Goal: Task Accomplishment & Management: Manage account settings

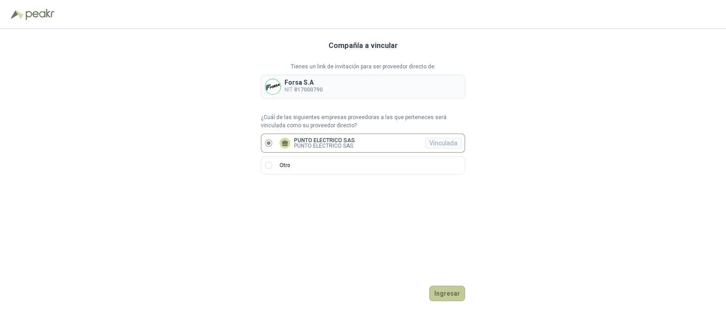
click at [451, 291] on button "Ingresar" at bounding box center [447, 293] width 36 height 15
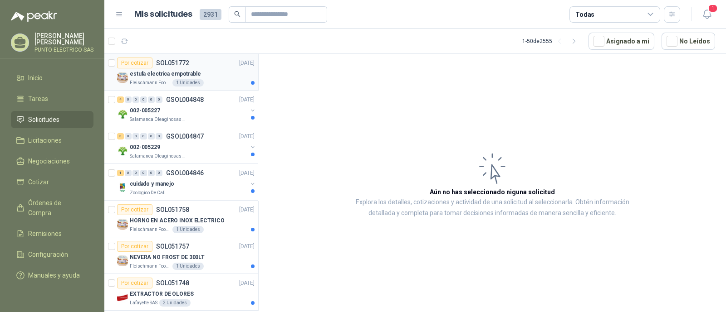
click at [211, 67] on div "Por cotizar SOL051772 [DATE]" at bounding box center [185, 63] width 137 height 11
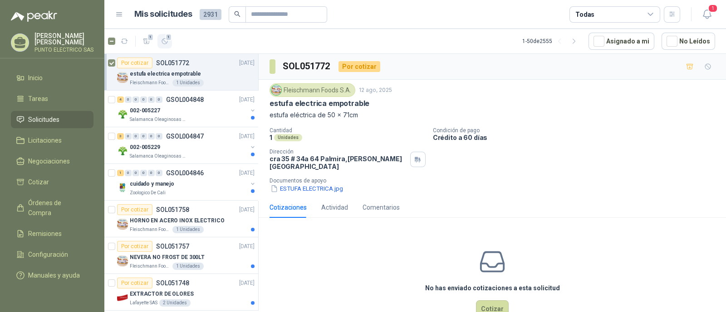
click at [168, 40] on icon "button" at bounding box center [165, 42] width 8 height 8
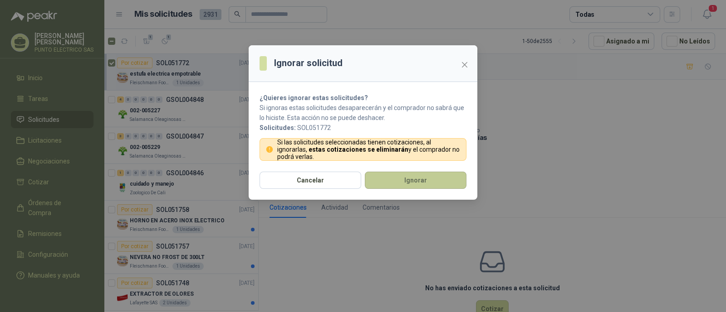
click at [408, 176] on button "Ignorar" at bounding box center [416, 180] width 102 height 17
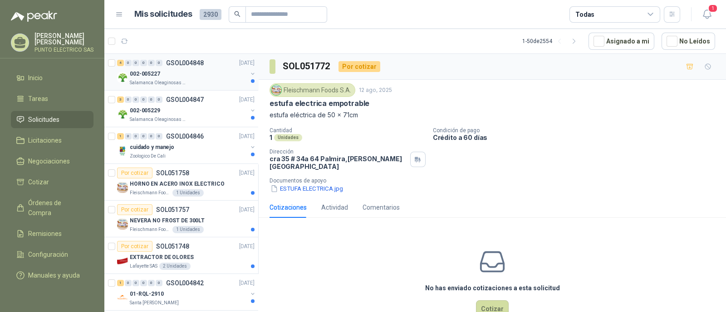
click at [187, 74] on div "002-005227" at bounding box center [188, 73] width 117 height 11
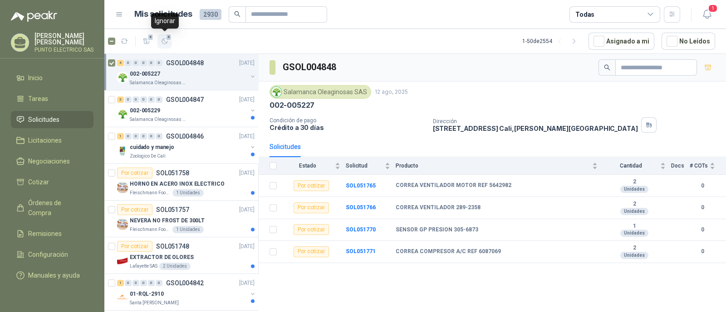
click at [166, 42] on icon "button" at bounding box center [165, 42] width 8 height 8
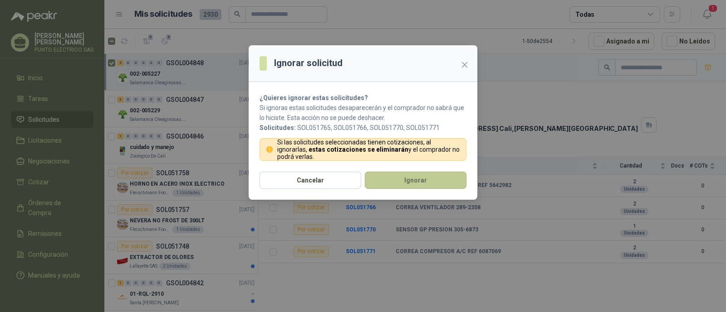
click at [430, 178] on button "Ignorar" at bounding box center [416, 180] width 102 height 17
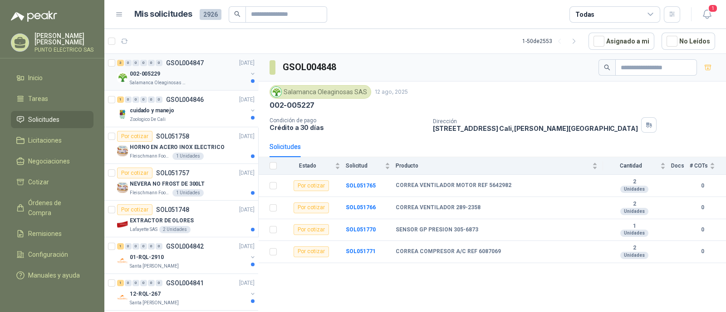
click at [201, 76] on div "002-005229" at bounding box center [188, 73] width 117 height 11
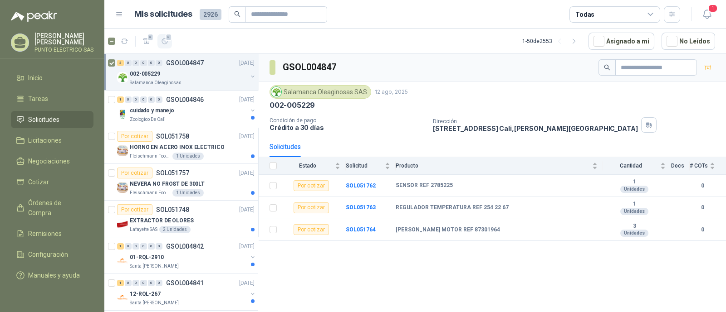
click at [165, 43] on icon "button" at bounding box center [165, 42] width 8 height 8
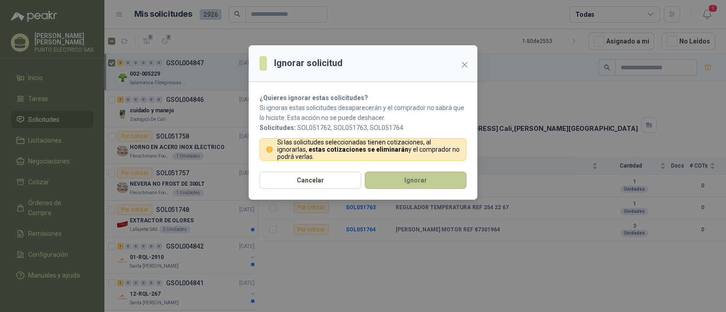
click at [422, 176] on button "Ignorar" at bounding box center [416, 180] width 102 height 17
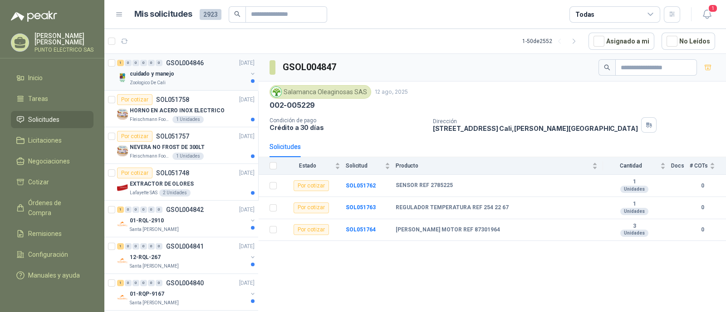
click at [194, 80] on div "Zoologico De Cali" at bounding box center [188, 82] width 117 height 7
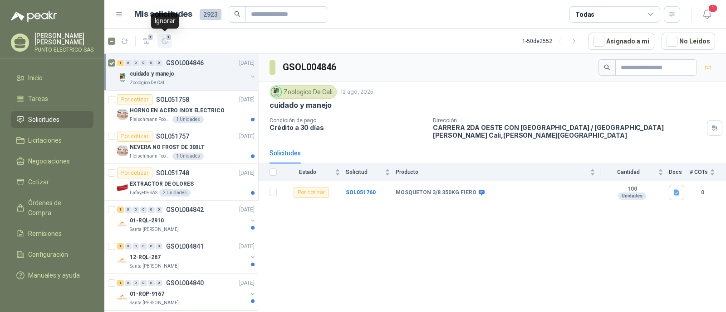
click at [167, 44] on icon "button" at bounding box center [165, 42] width 8 height 8
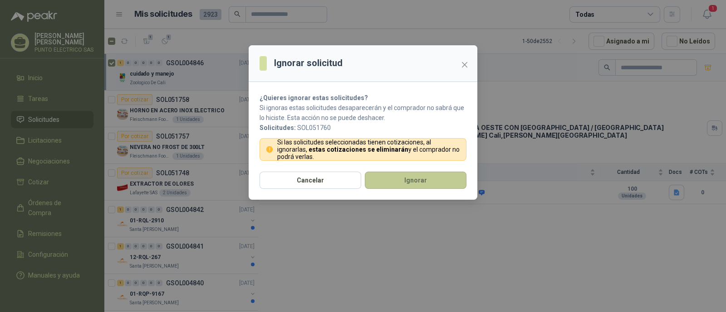
click at [416, 176] on button "Ignorar" at bounding box center [416, 180] width 102 height 17
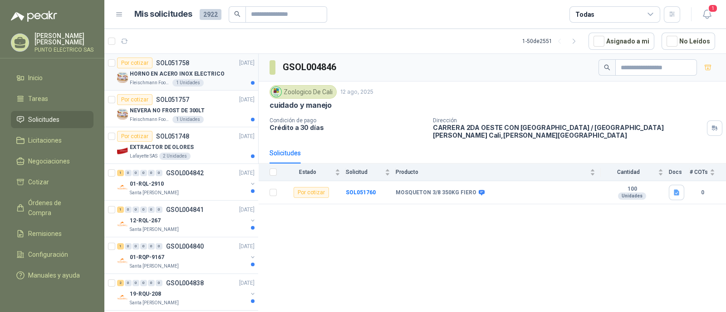
click at [217, 73] on p "HORNO EN ACERO INOX ELECTRICO" at bounding box center [177, 74] width 95 height 9
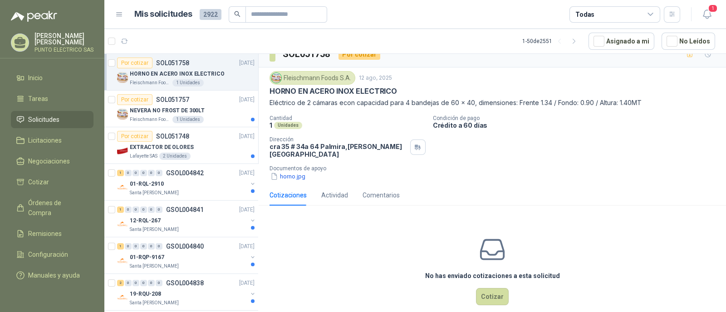
scroll to position [19, 0]
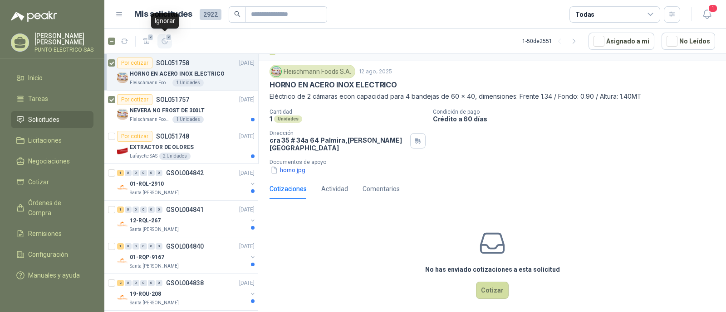
click at [166, 41] on icon "button" at bounding box center [165, 42] width 8 height 8
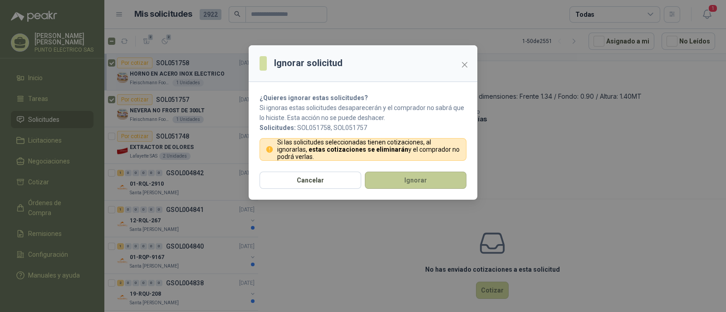
click at [416, 182] on button "Ignorar" at bounding box center [416, 180] width 102 height 17
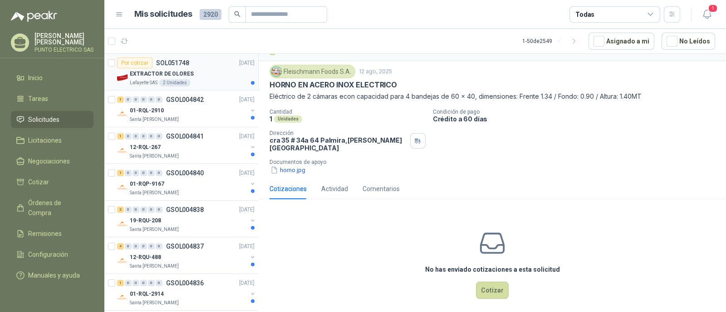
click at [217, 68] on div "EXTRACTOR DE OLORES" at bounding box center [192, 73] width 125 height 11
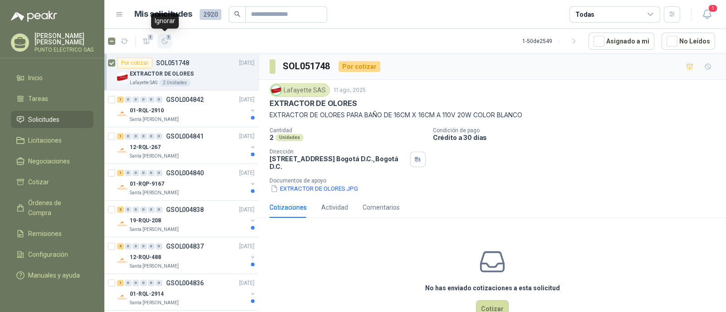
click at [167, 43] on icon "button" at bounding box center [165, 42] width 8 height 8
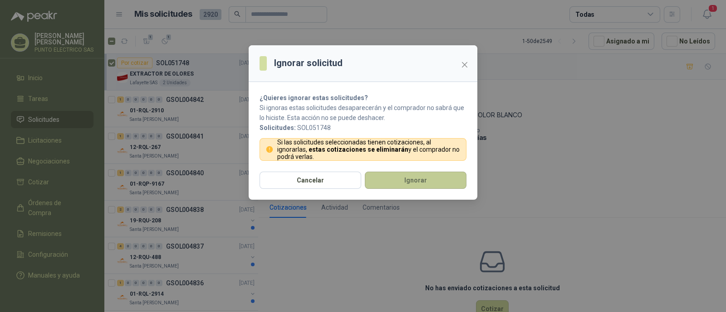
click at [423, 180] on button "Ignorar" at bounding box center [416, 180] width 102 height 17
